Goal: Information Seeking & Learning: Compare options

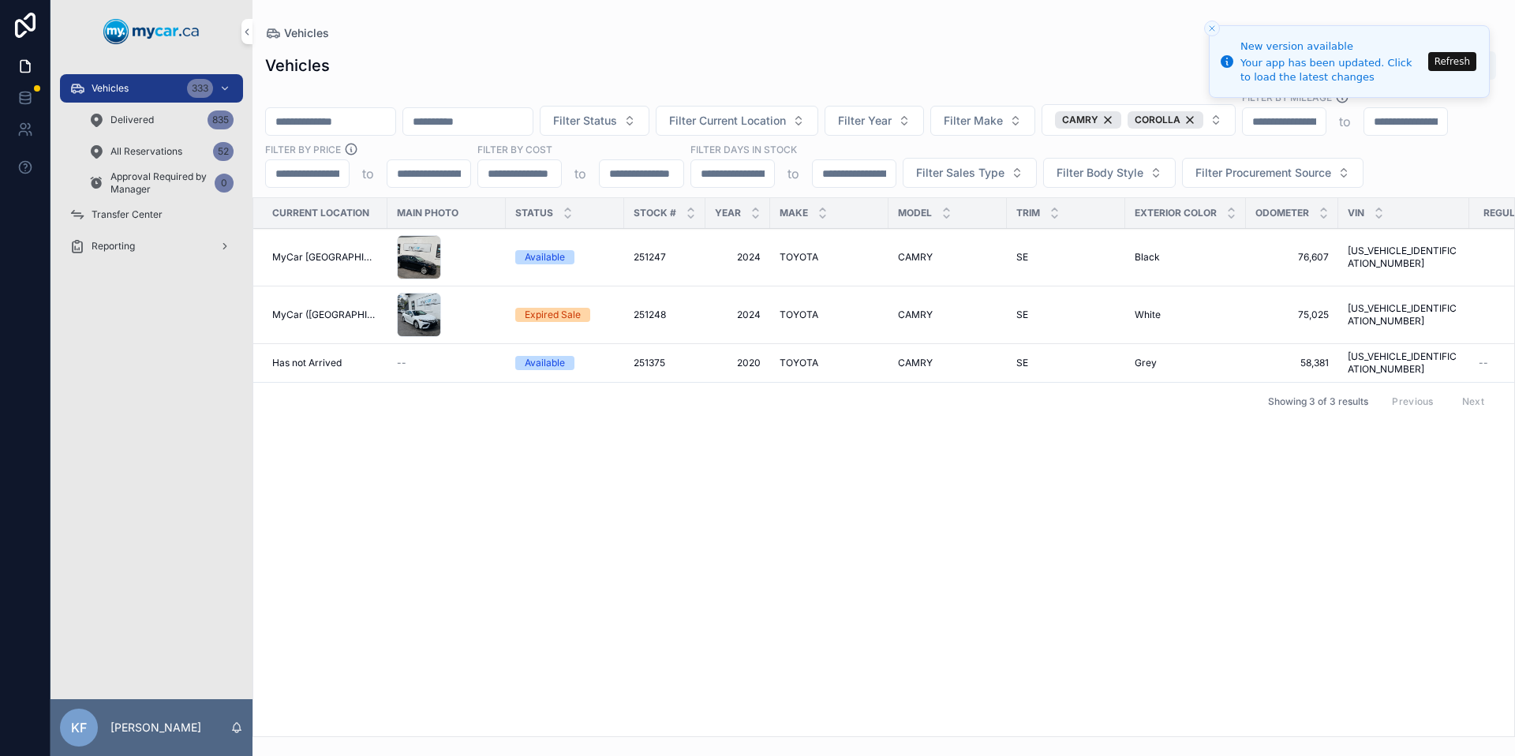
scroll to position [0, 218]
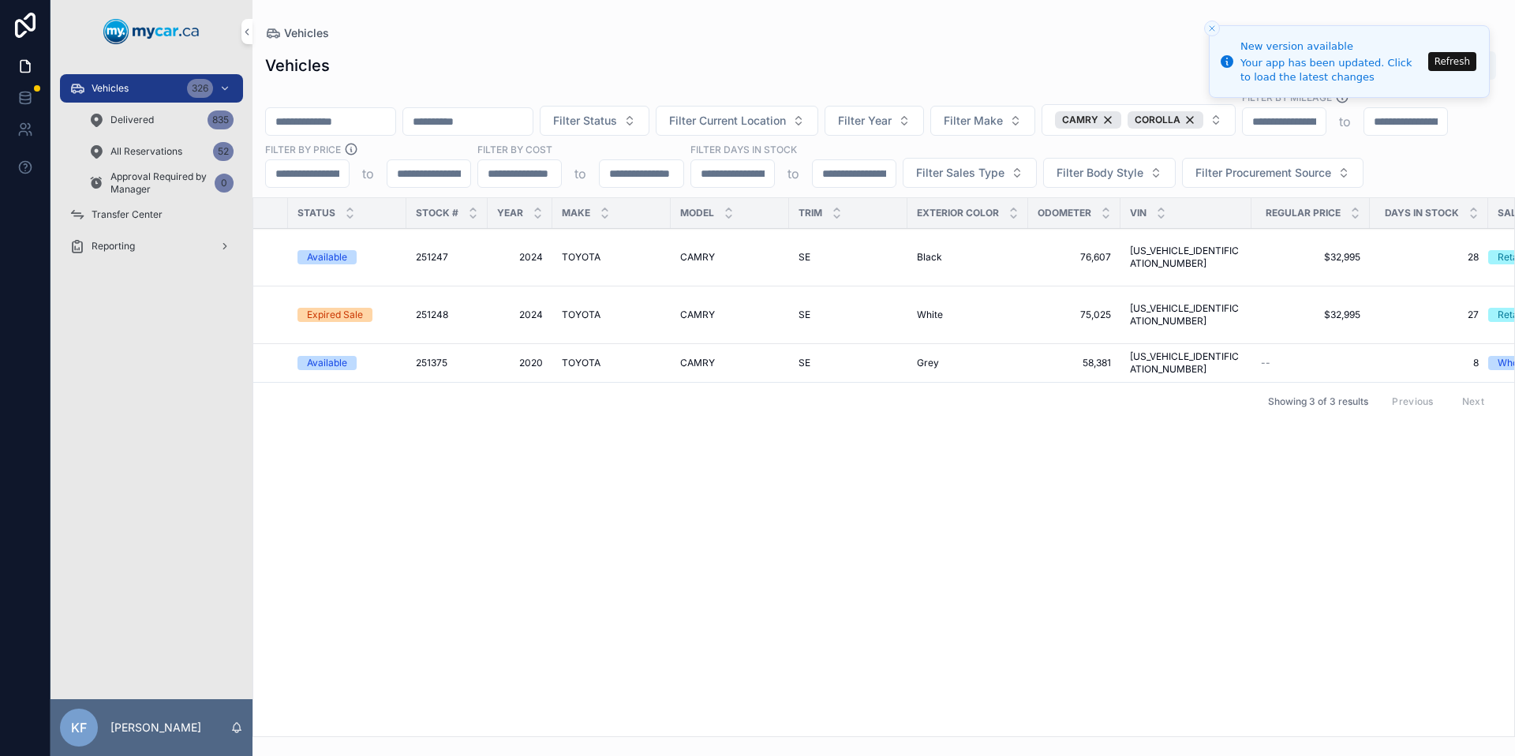
click at [1121, 122] on div "CAMRY" at bounding box center [1088, 119] width 66 height 17
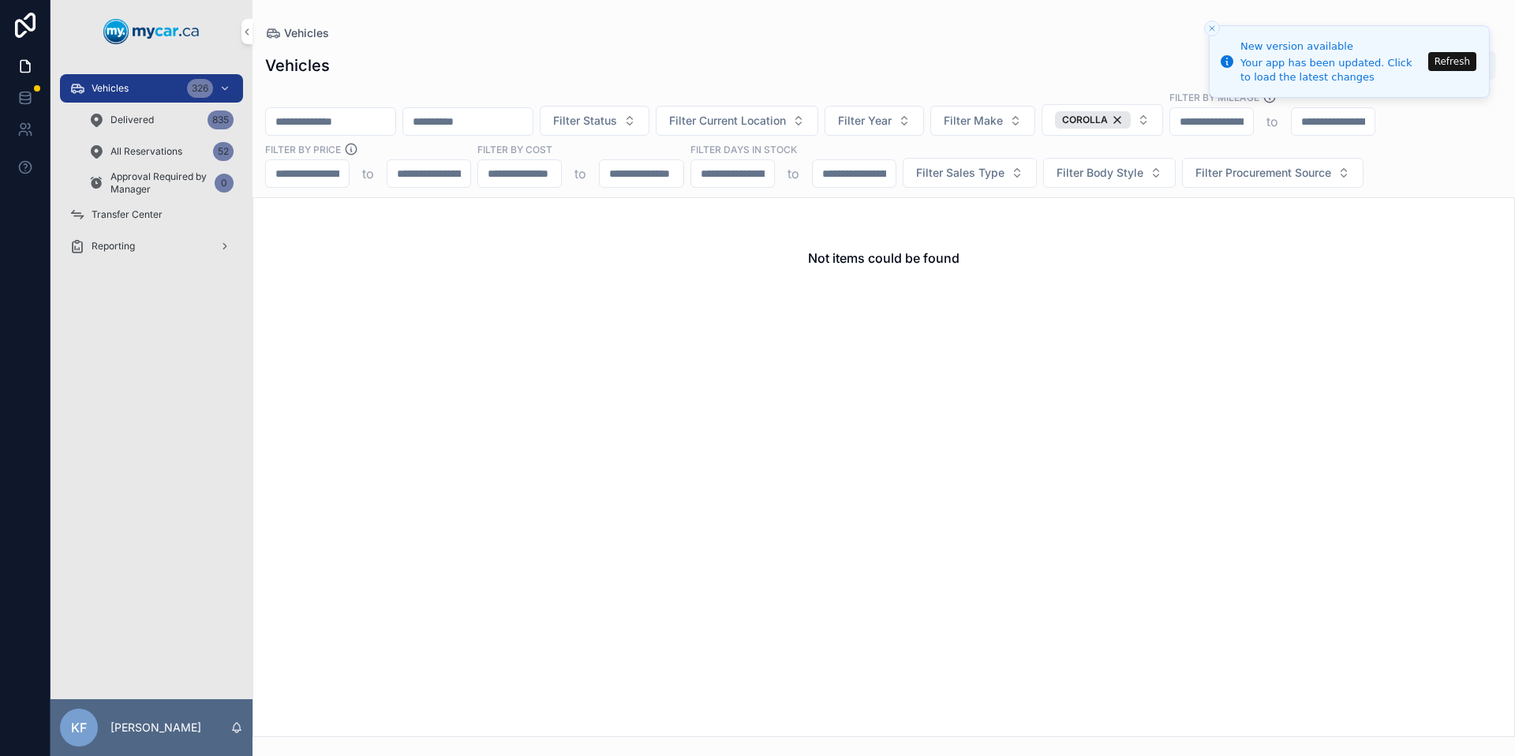
click at [1131, 118] on div "COROLLA" at bounding box center [1093, 119] width 76 height 17
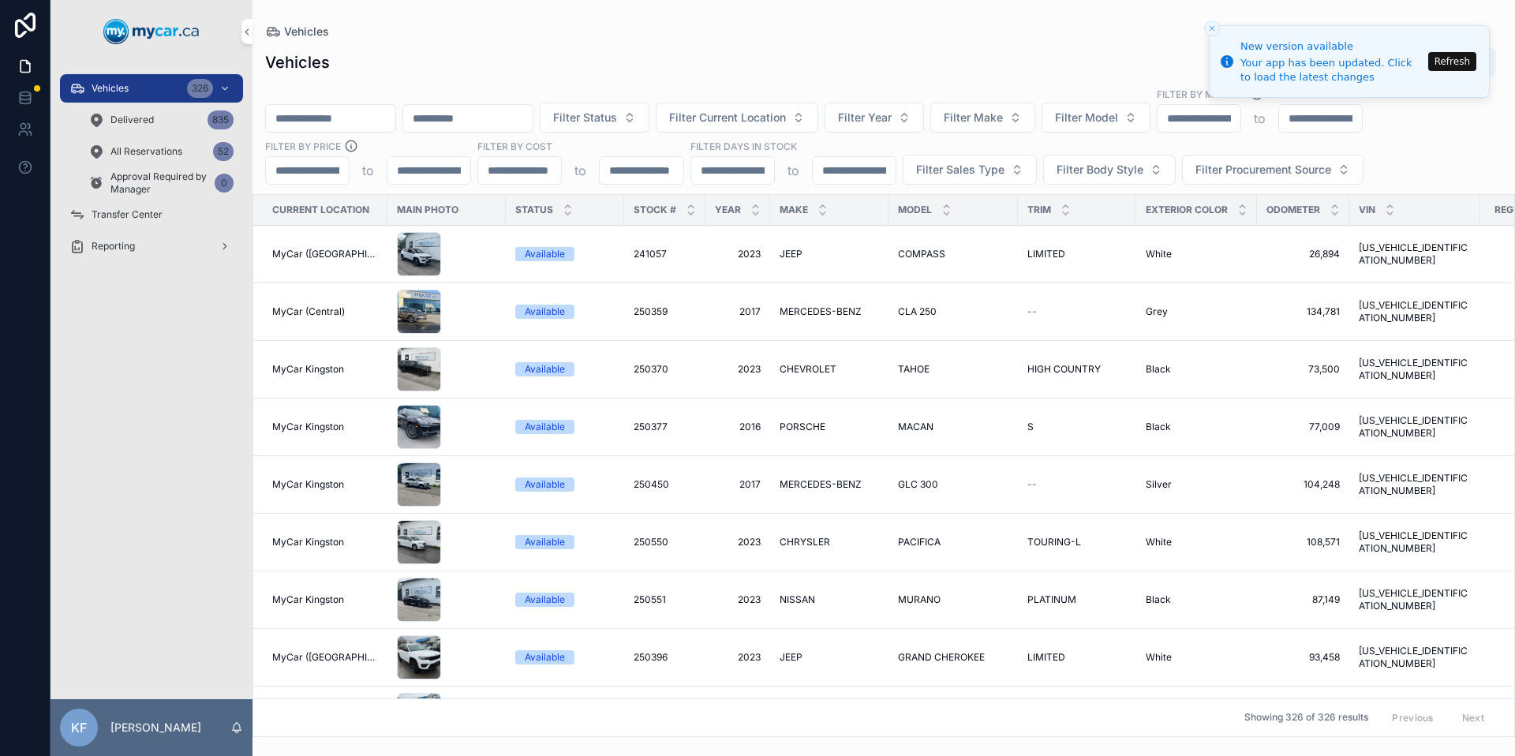
click at [1118, 118] on span "Filter Model" at bounding box center [1086, 118] width 63 height 16
type input "****"
click at [1081, 182] on span "ELANTRA" at bounding box center [1058, 182] width 51 height 16
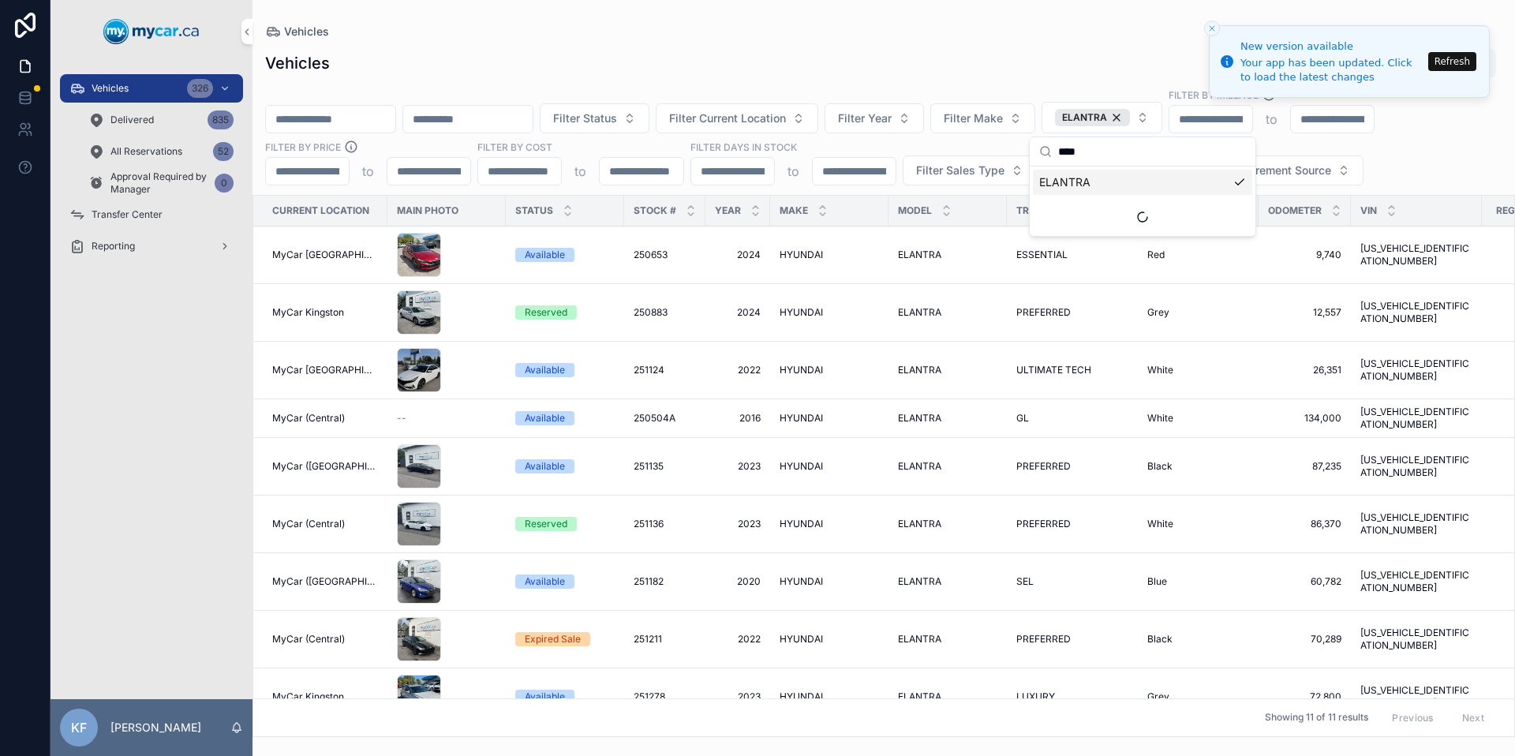
click at [804, 518] on span "HYUNDAI" at bounding box center [801, 524] width 43 height 13
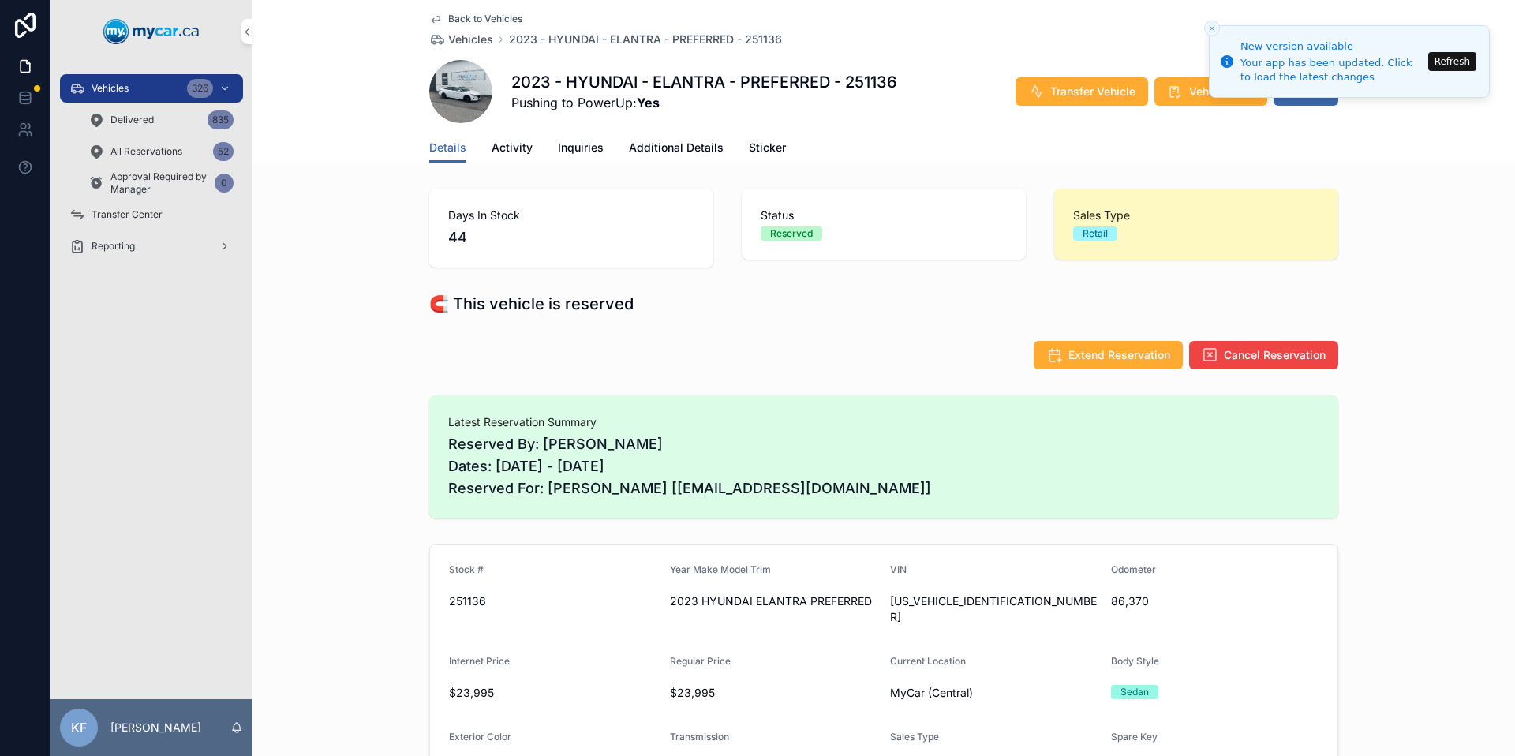
click at [1237, 354] on span "Cancel Reservation" at bounding box center [1275, 355] width 102 height 16
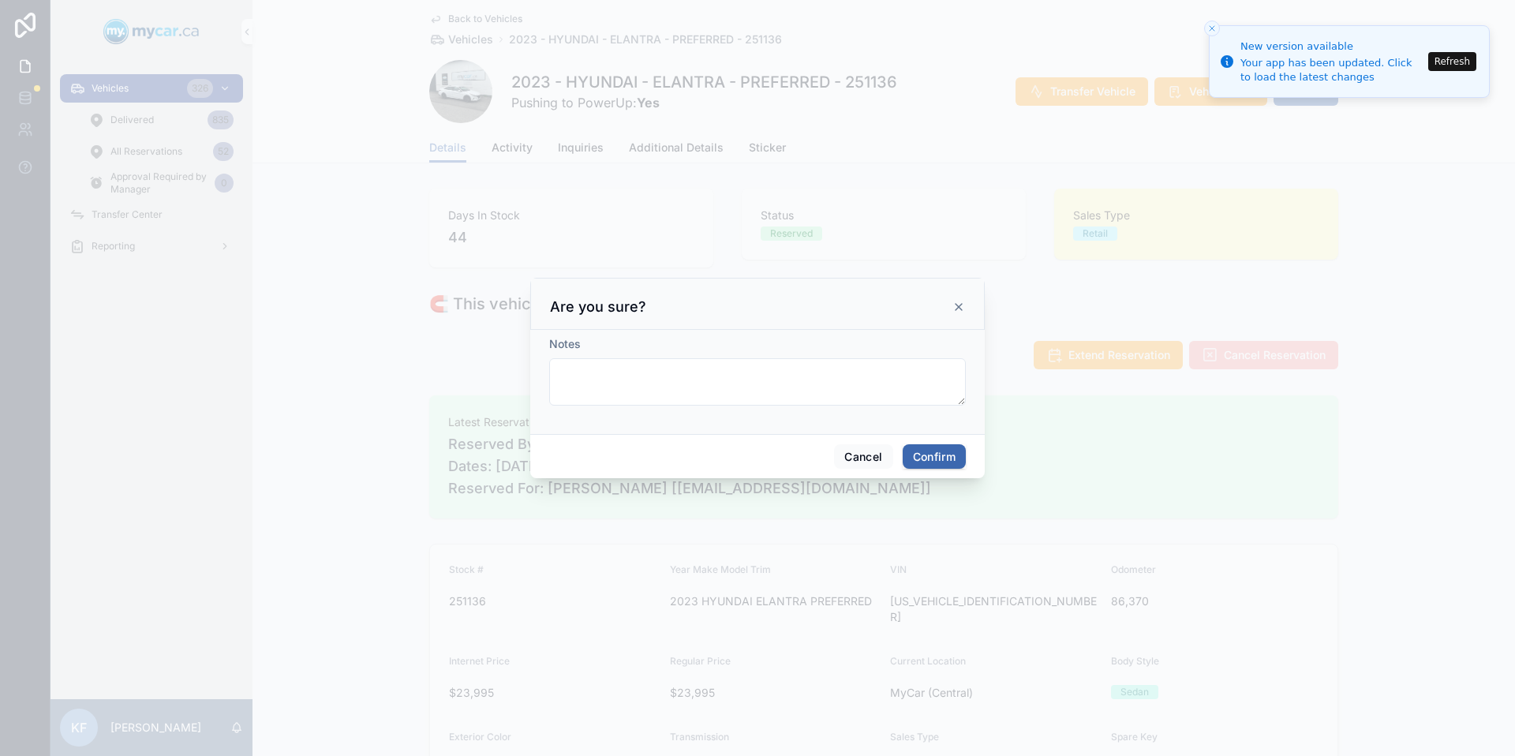
click at [938, 462] on button "Confirm" at bounding box center [934, 456] width 63 height 25
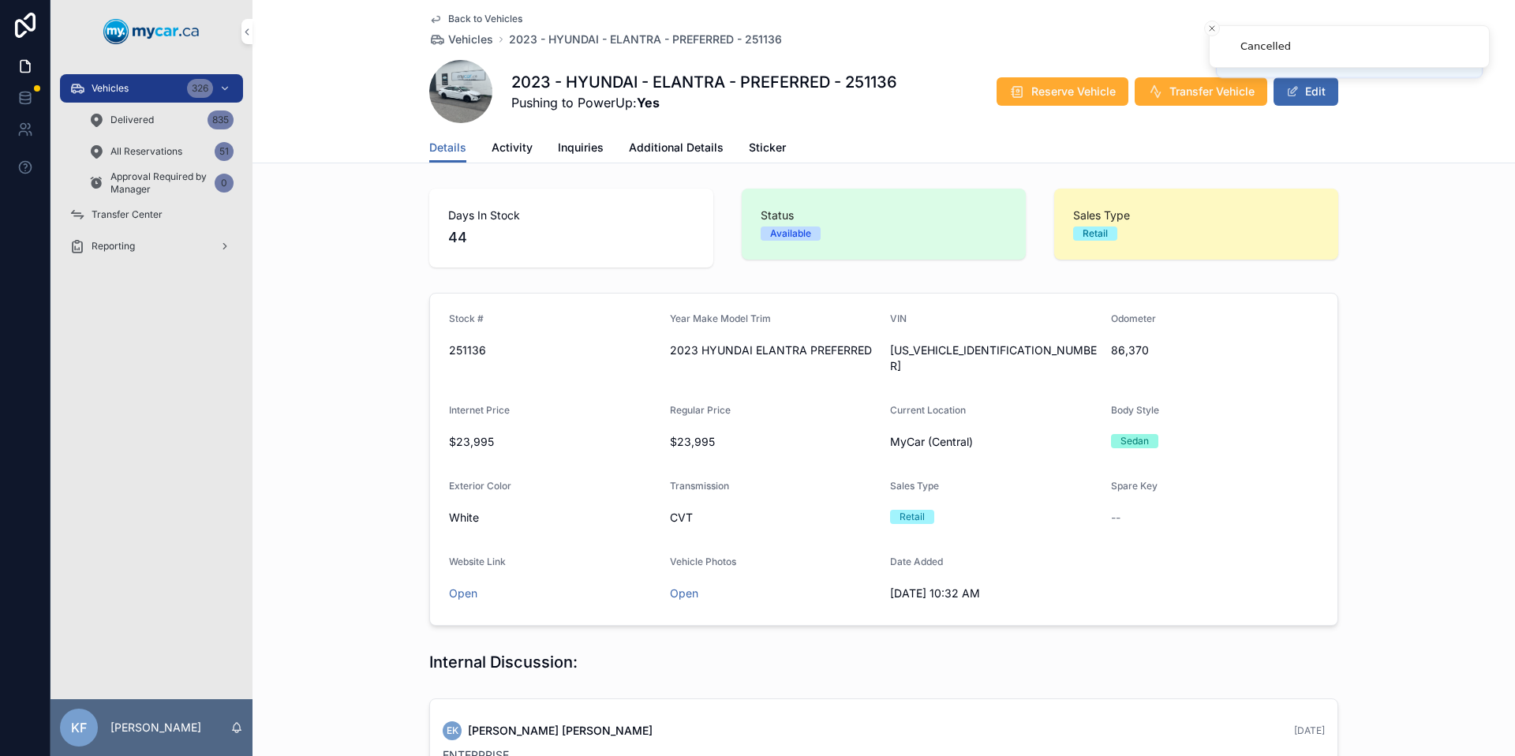
click at [486, 20] on span "Back to Vehicles" at bounding box center [485, 19] width 74 height 13
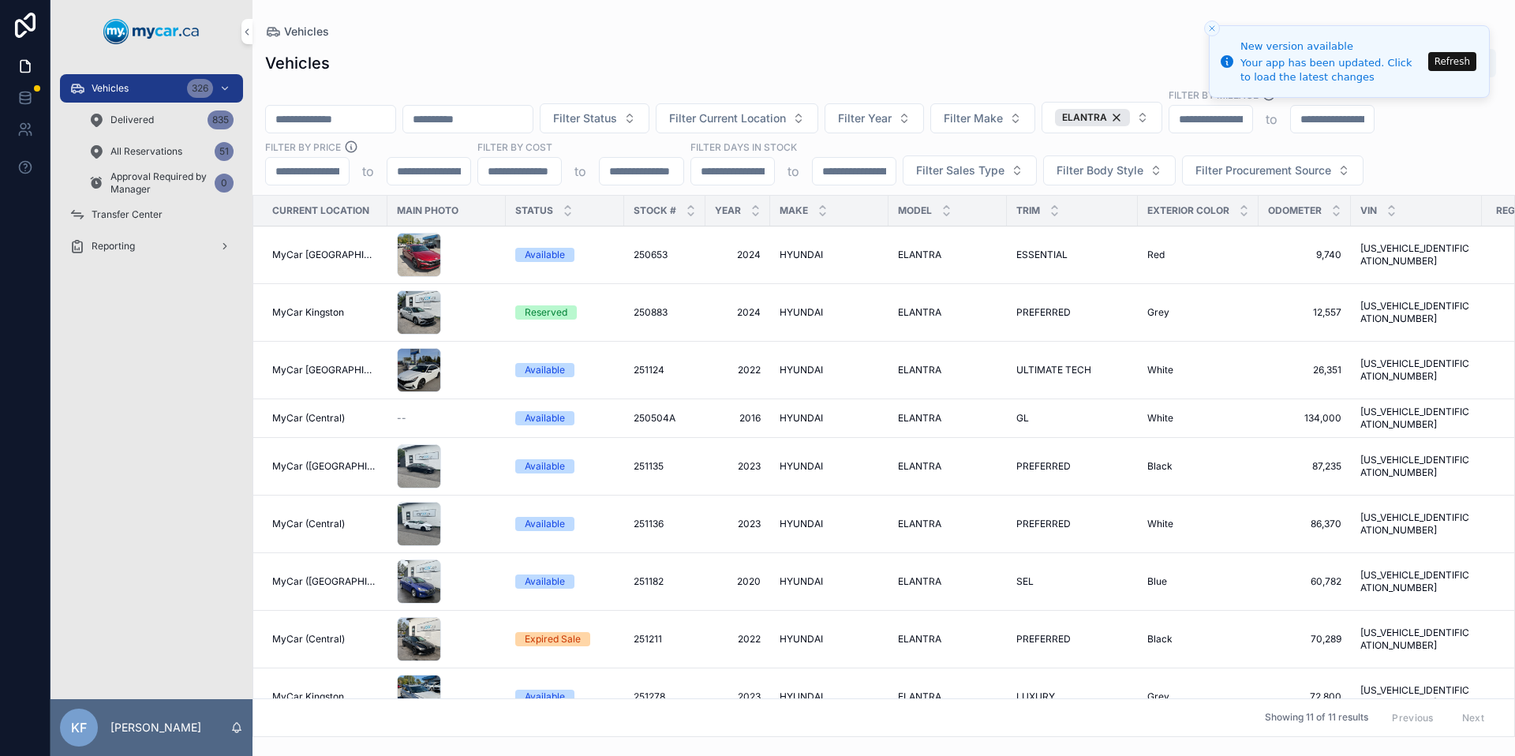
click at [1130, 120] on div "ELANTRA" at bounding box center [1092, 117] width 75 height 17
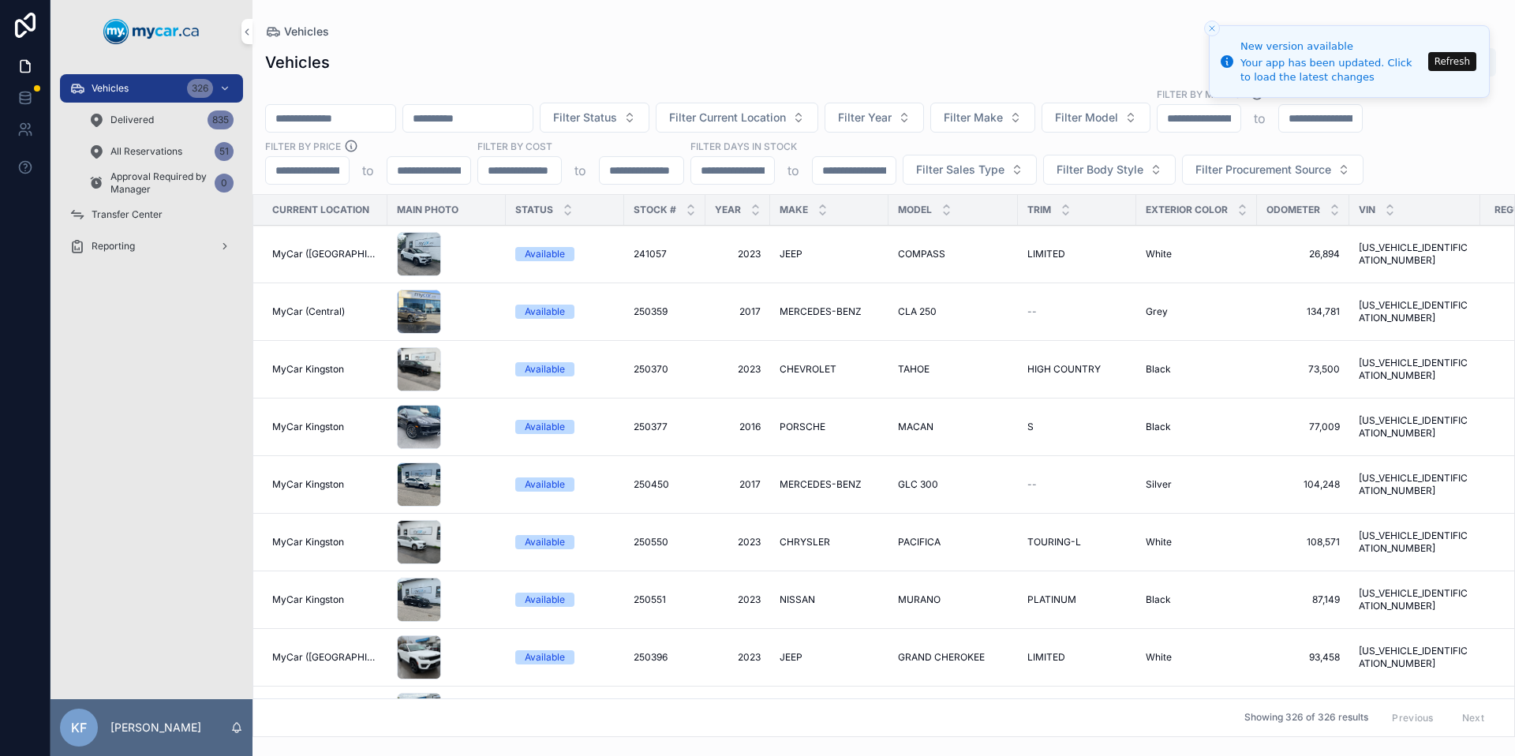
click at [1035, 118] on button "Filter Make" at bounding box center [982, 118] width 105 height 30
type input "***"
click at [1003, 176] on div "TESLA" at bounding box center [1024, 181] width 219 height 25
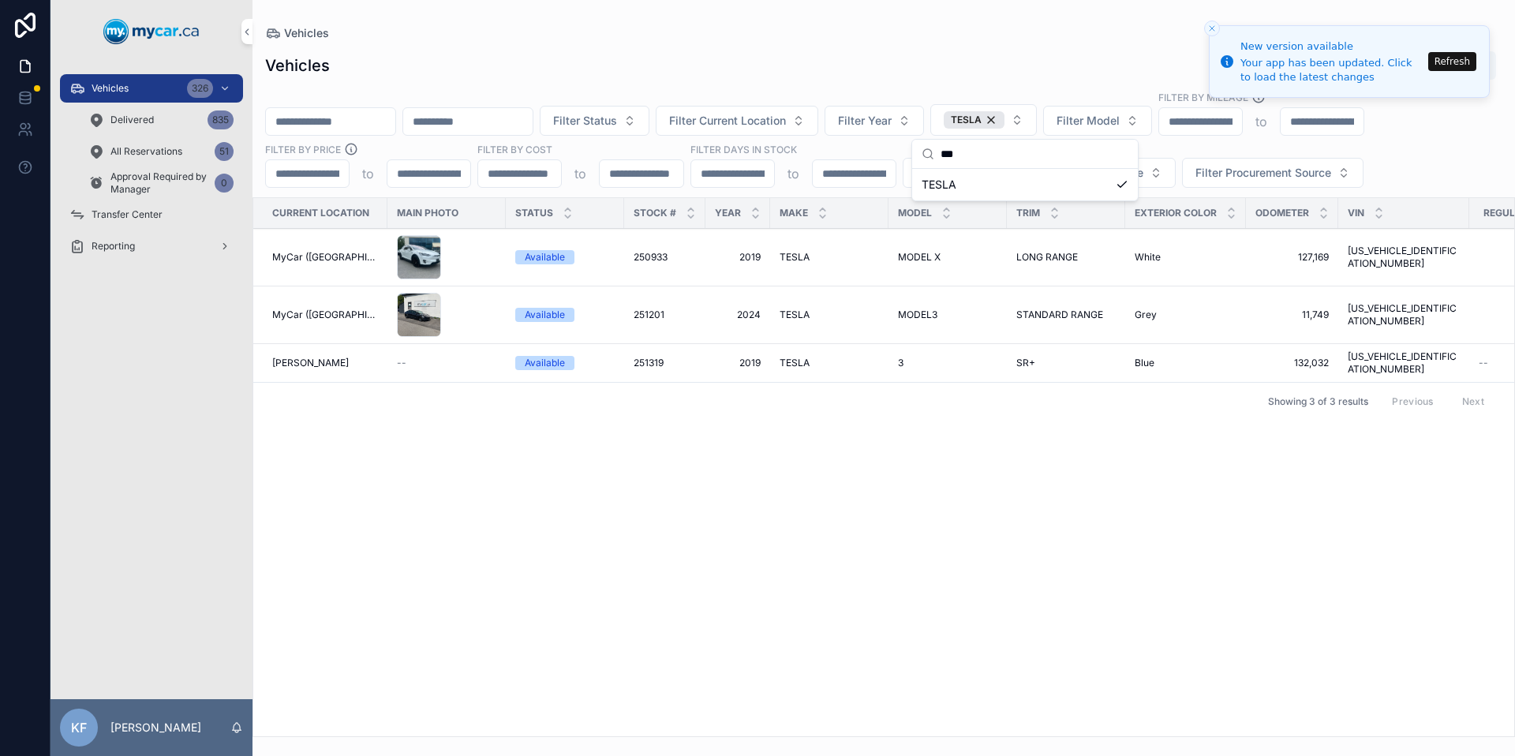
click at [773, 474] on div "Current Location Main Photo Status Stock # Year Make Model Trim Exterior Color …" at bounding box center [883, 467] width 1261 height 538
